Goal: Information Seeking & Learning: Find specific fact

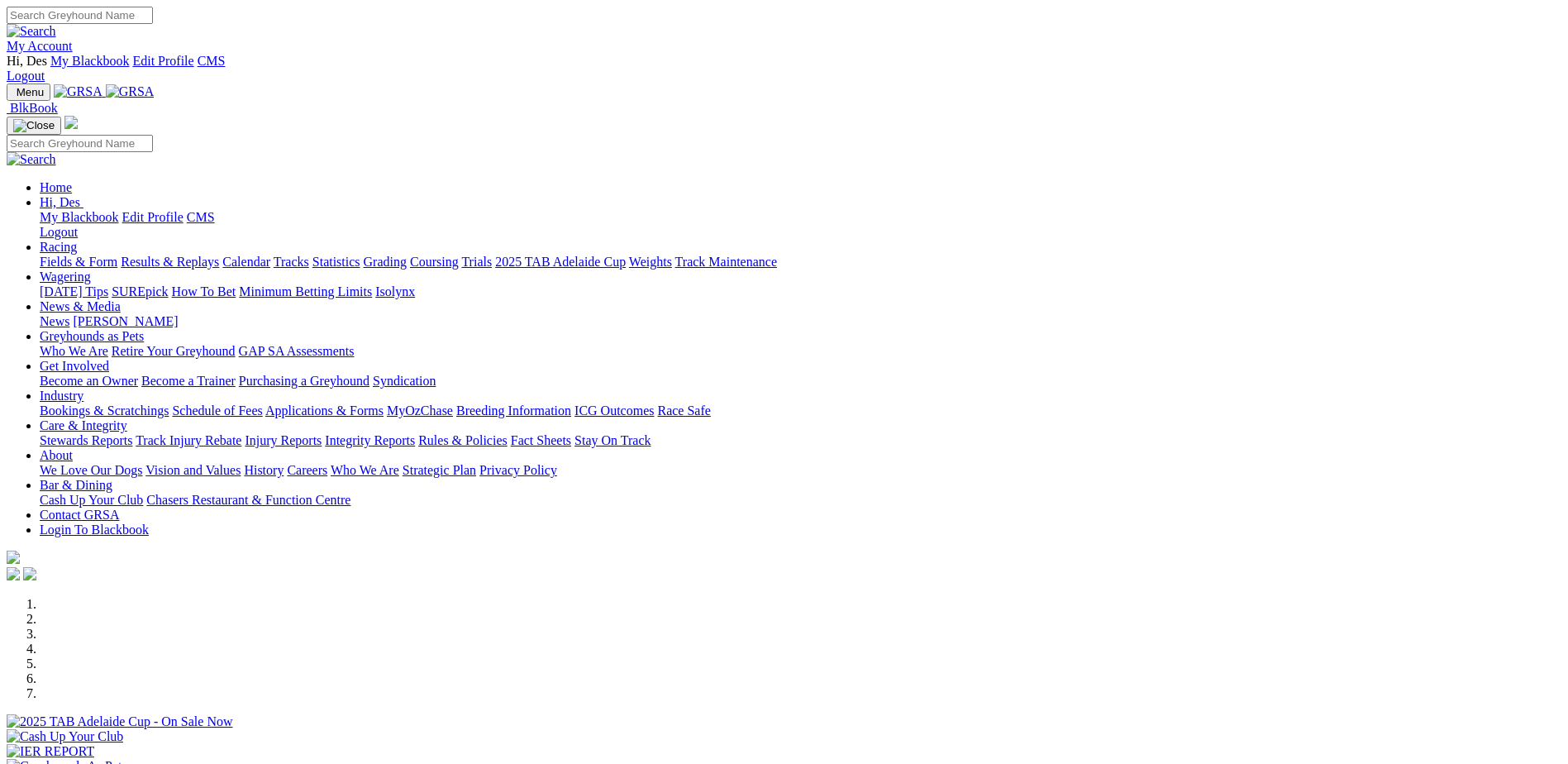
click at [219, 254] on link "Results & Replays" at bounding box center [170, 261] width 99 height 14
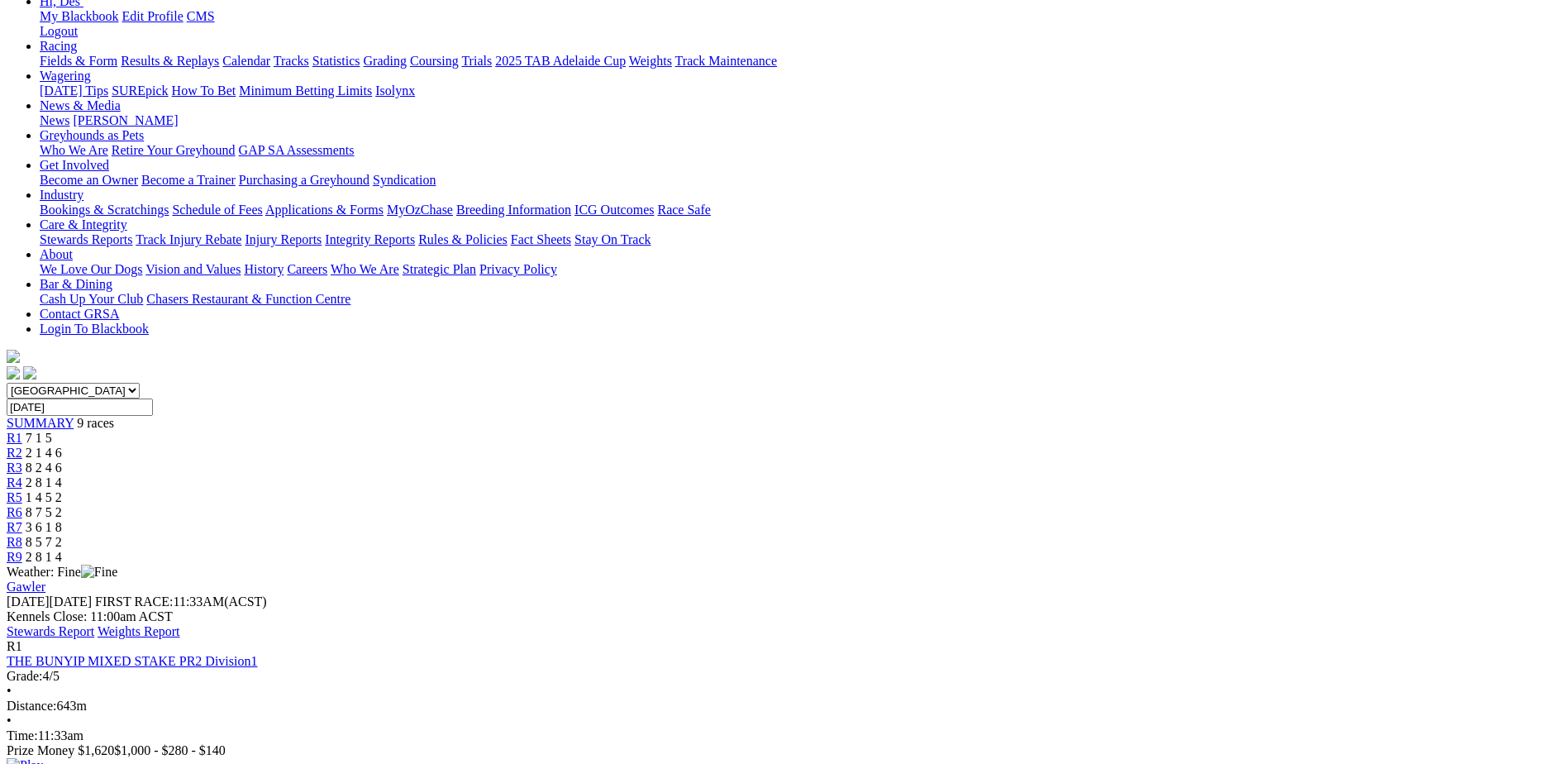
scroll to position [248, 0]
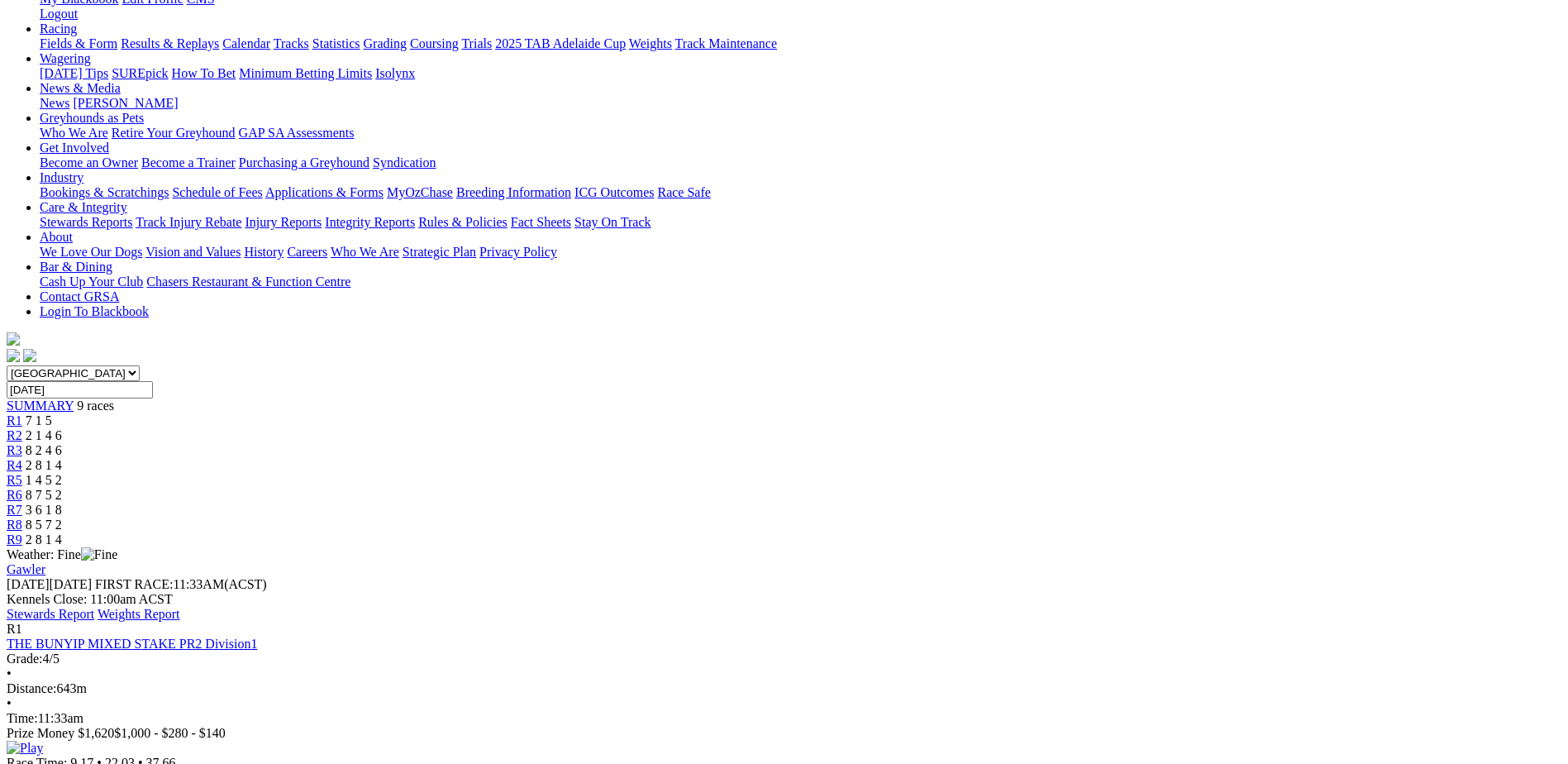
click at [257, 636] on link "THE BUNYIP MIXED STAKE PR2 Division1" at bounding box center [132, 643] width 251 height 14
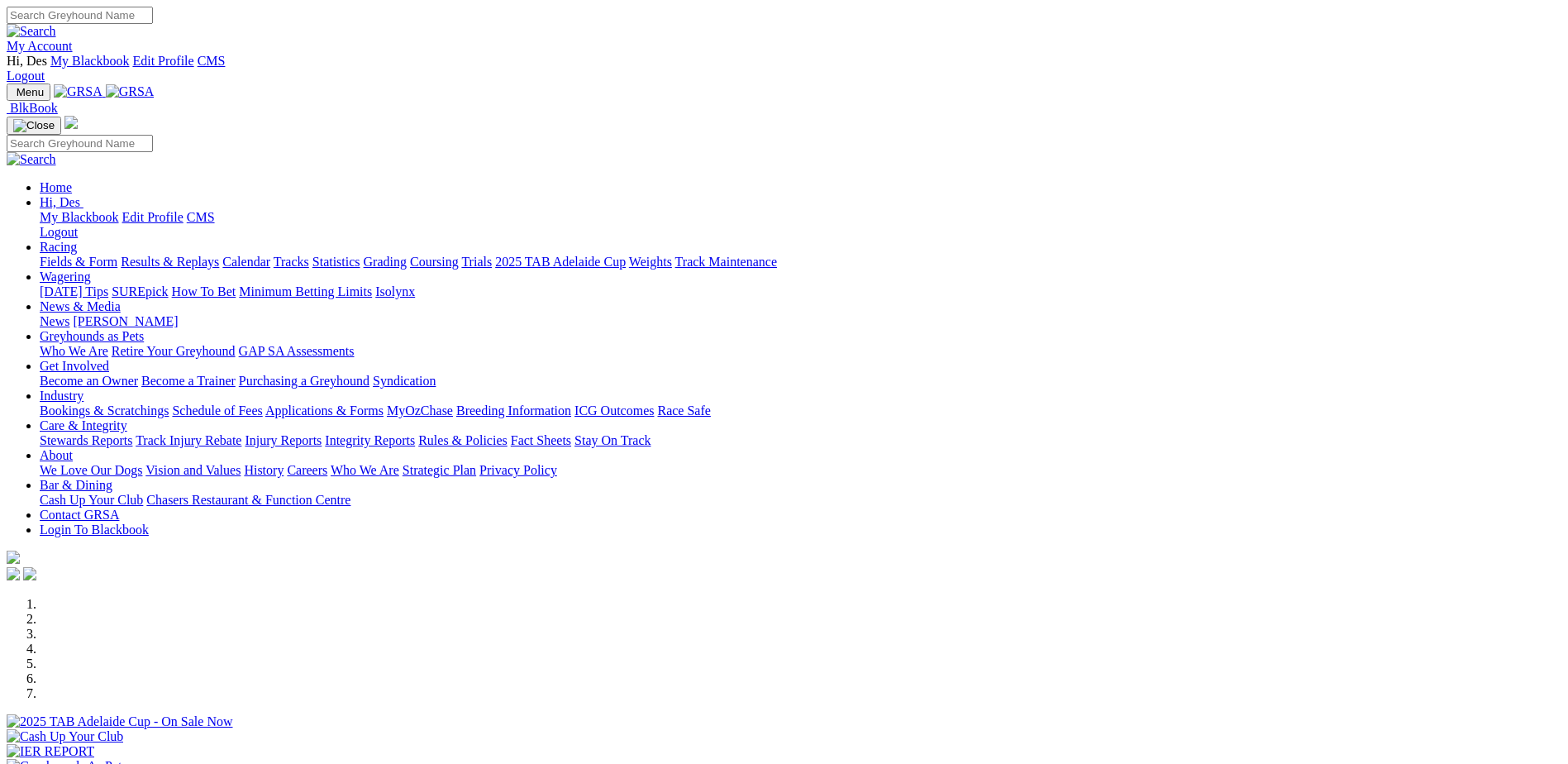
click at [219, 254] on link "Results & Replays" at bounding box center [170, 261] width 99 height 14
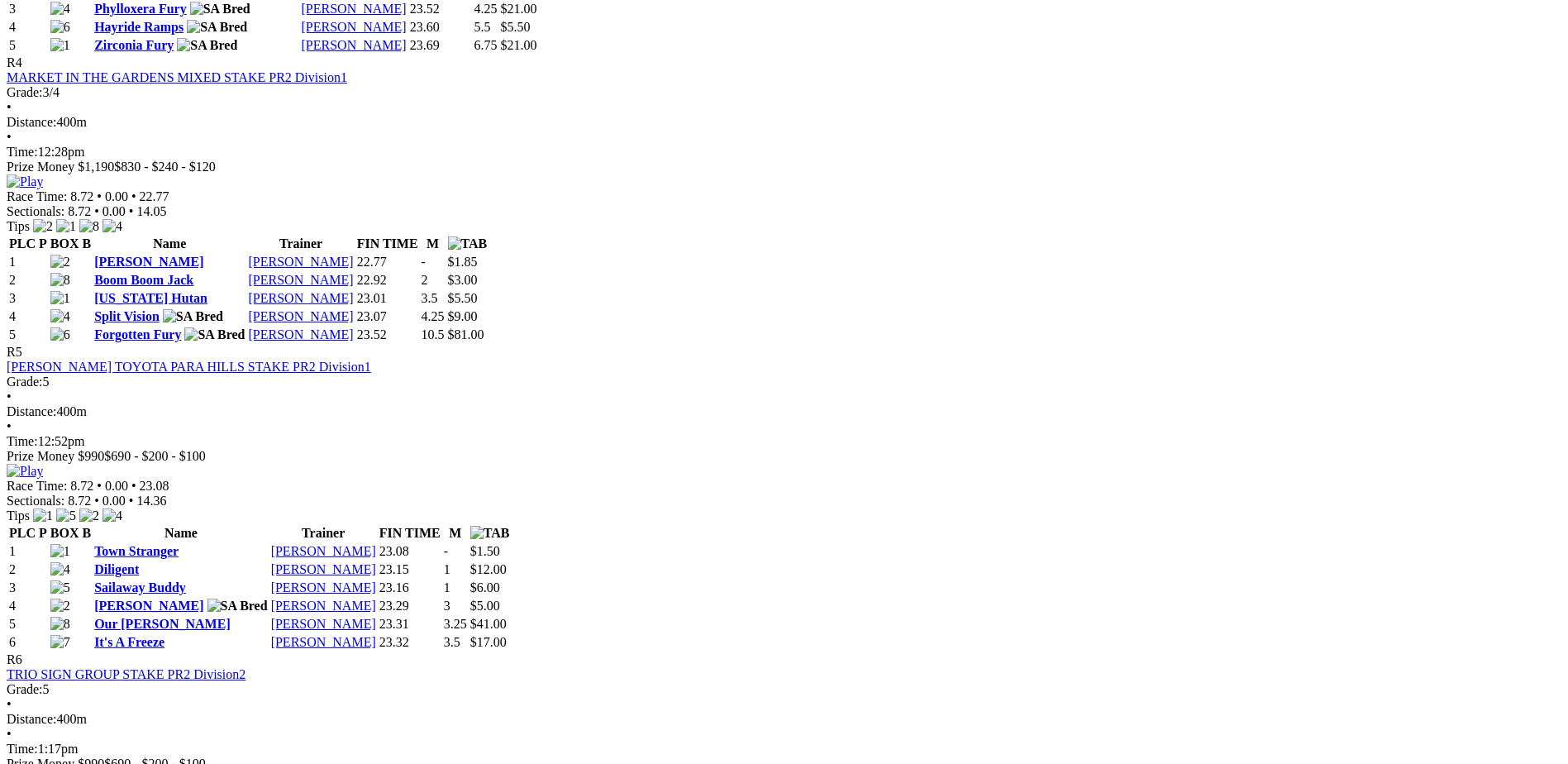
scroll to position [1737, 0]
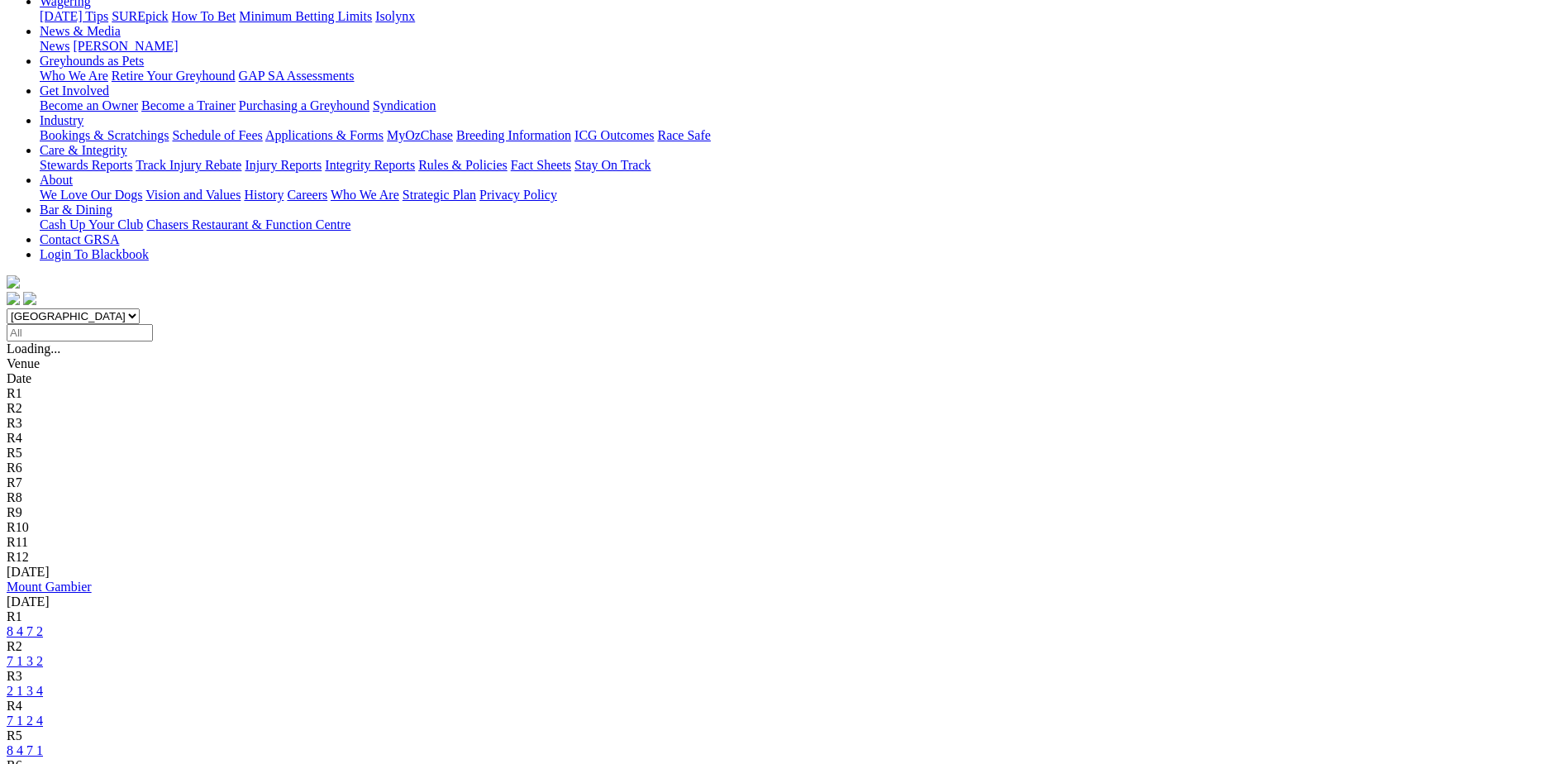
scroll to position [331, 0]
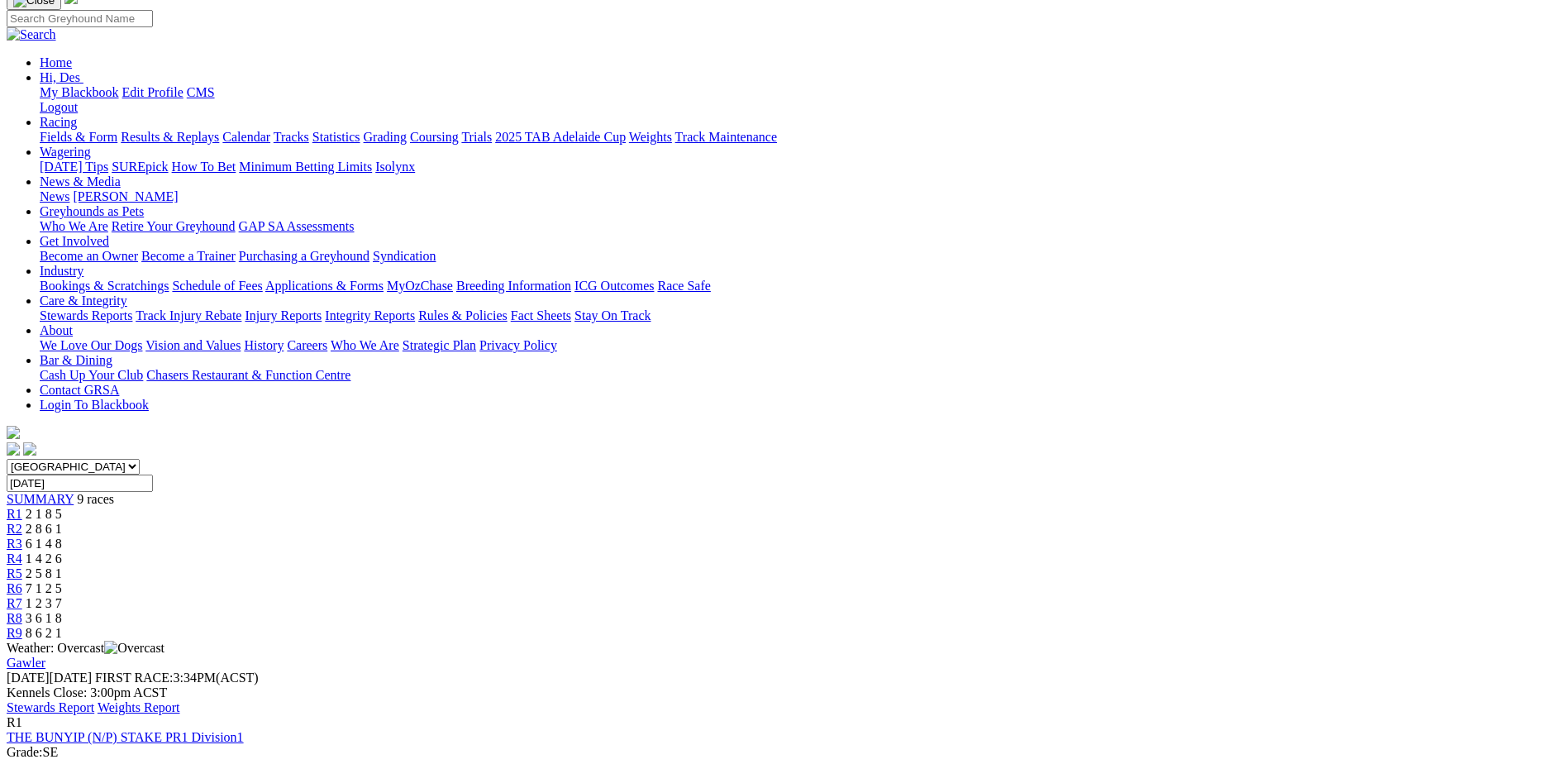
scroll to position [165, 0]
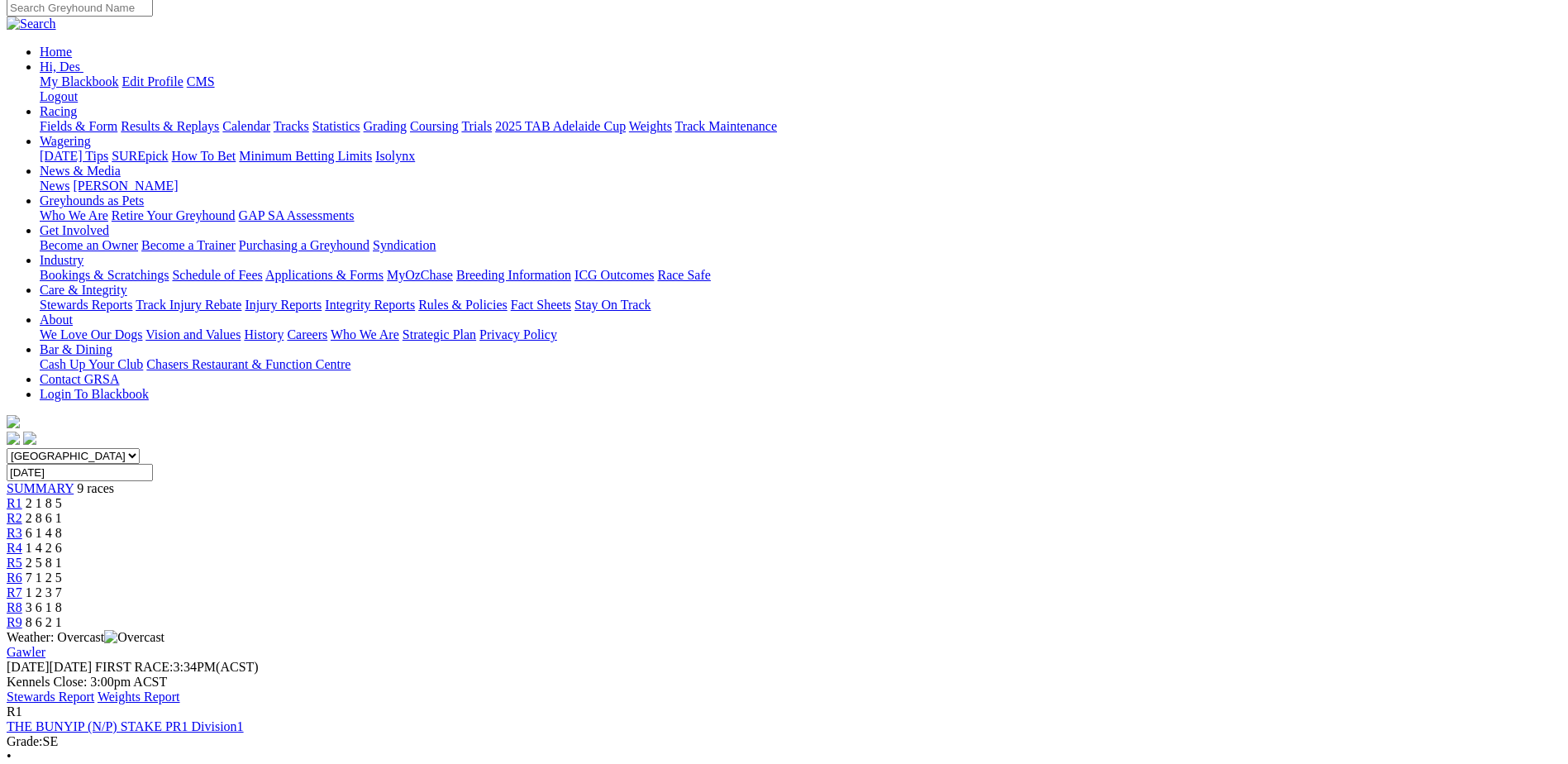
click at [244, 719] on link "THE BUNYIP (N/P) STAKE PR1 Division1" at bounding box center [126, 726] width 238 height 14
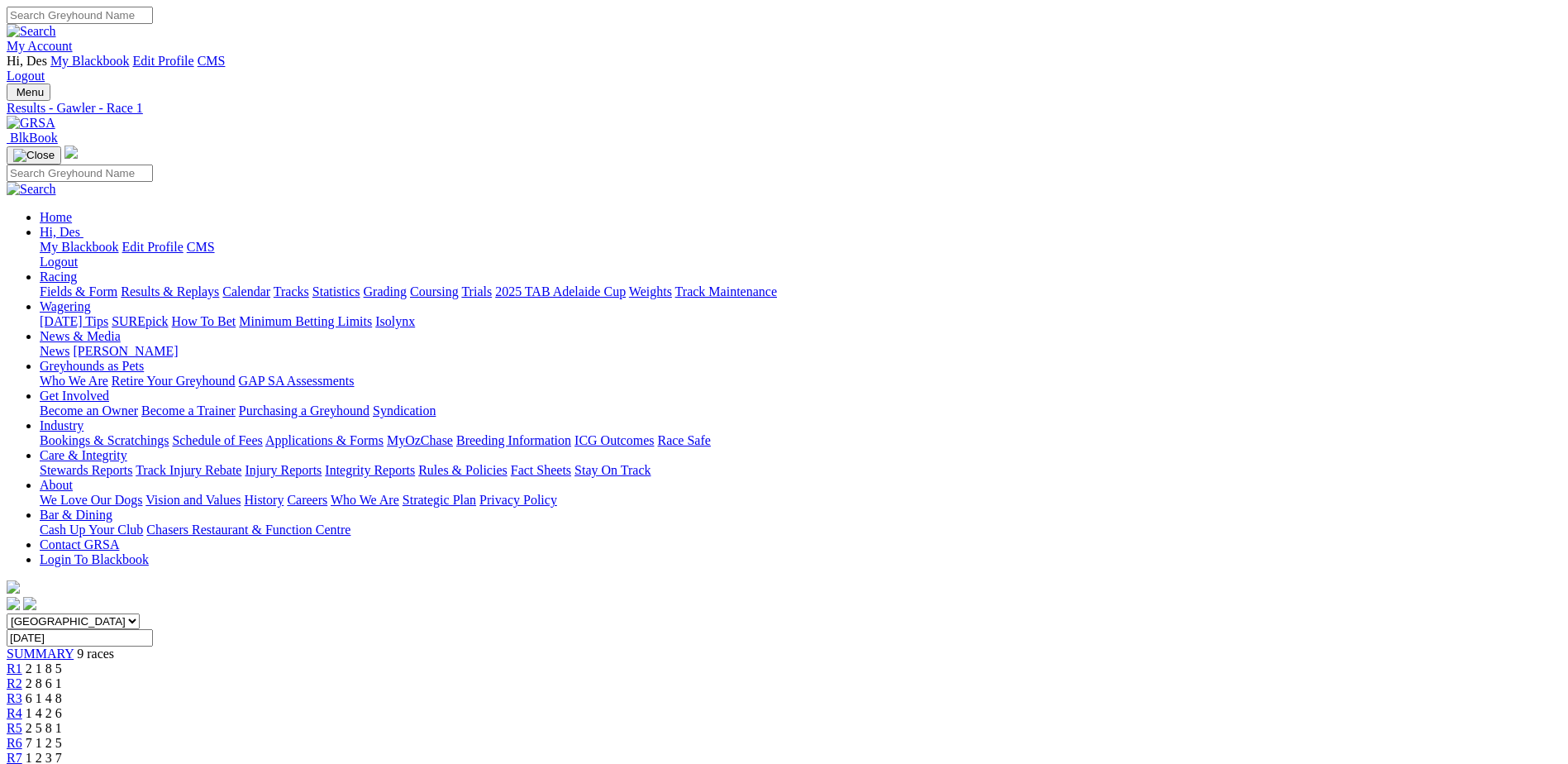
click at [219, 284] on link "Results & Replays" at bounding box center [170, 291] width 99 height 14
click at [384, 433] on link "Applications & Forms" at bounding box center [325, 440] width 118 height 14
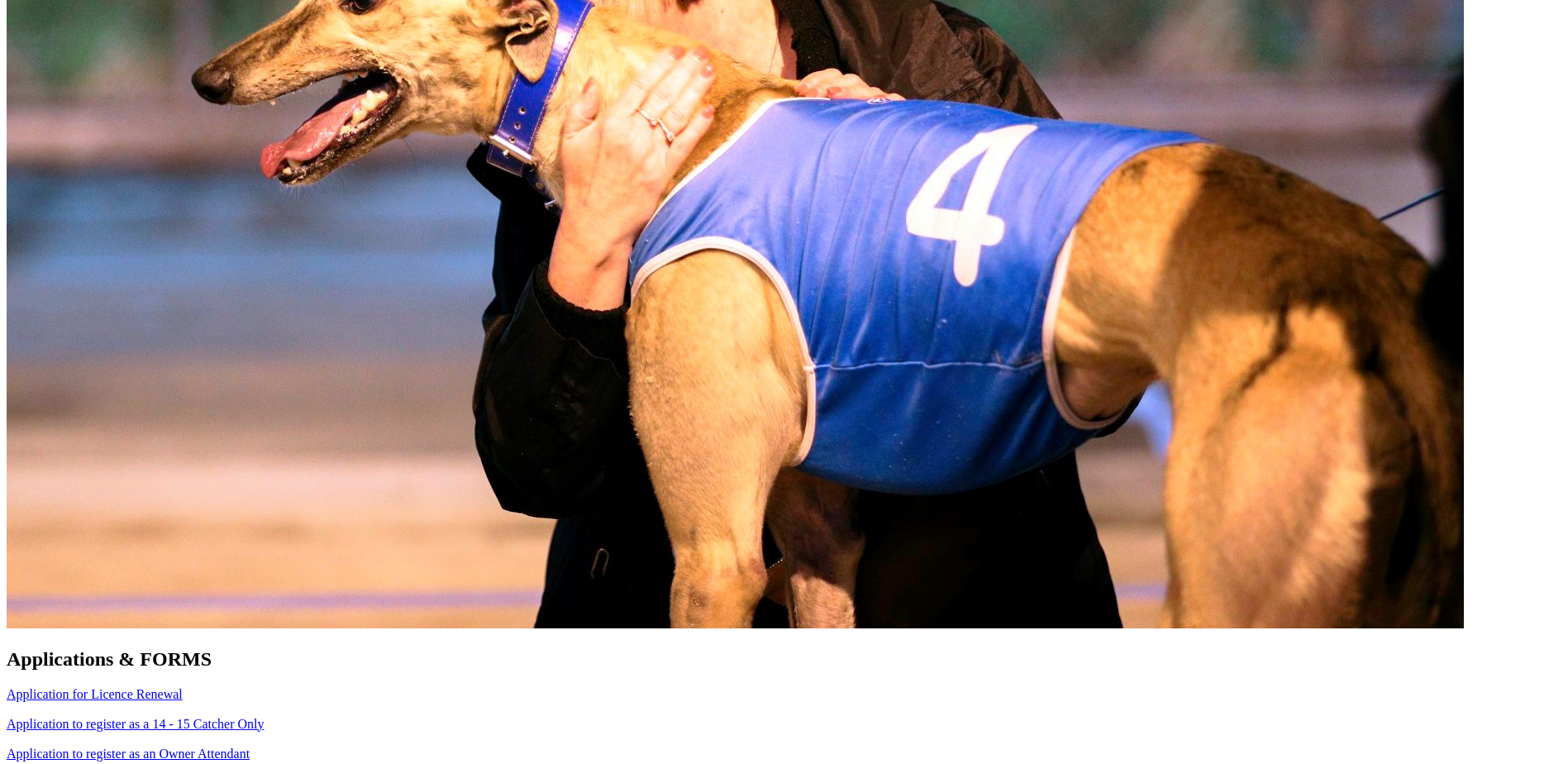
scroll to position [1075, 0]
